Goal: Find specific page/section

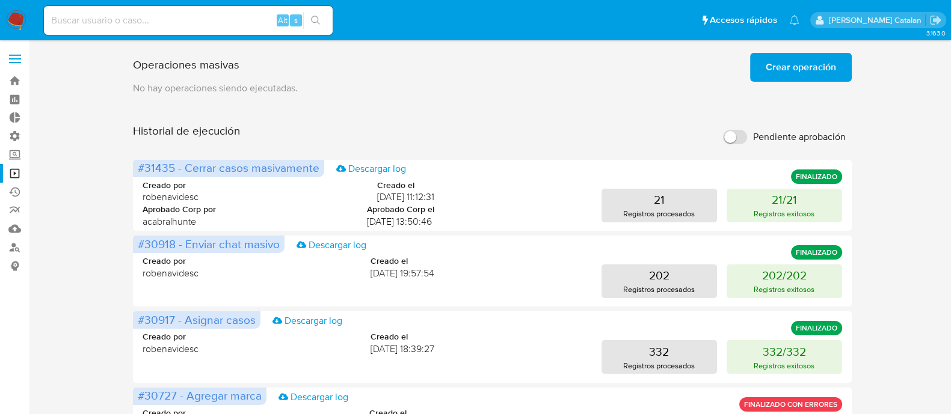
click at [209, 31] on div "Alt s" at bounding box center [188, 20] width 289 height 29
paste input "1517206607"
click at [182, 22] on input at bounding box center [188, 21] width 289 height 16
type input "1517206607"
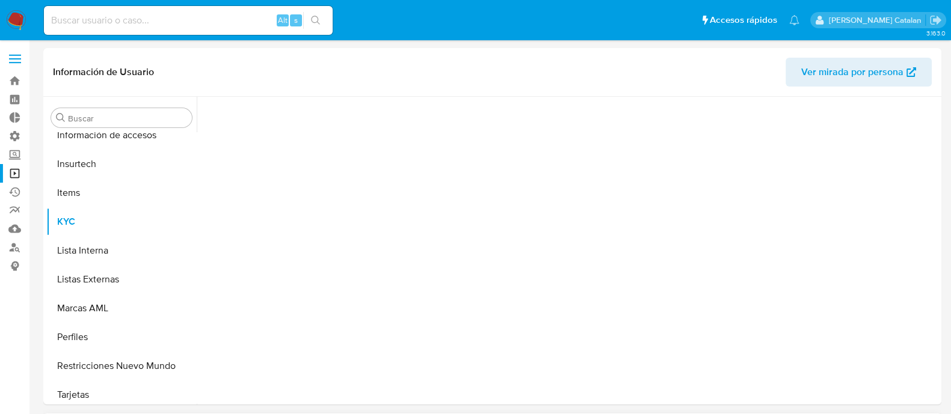
scroll to position [595, 0]
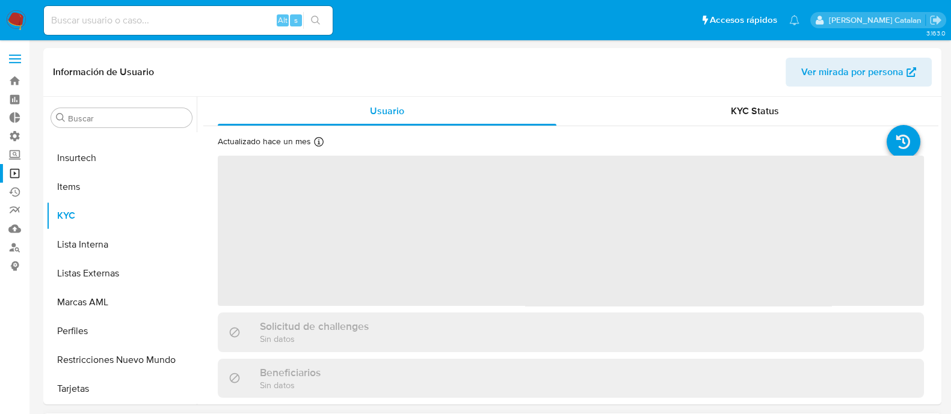
select select "10"
